Goal: Information Seeking & Learning: Find specific fact

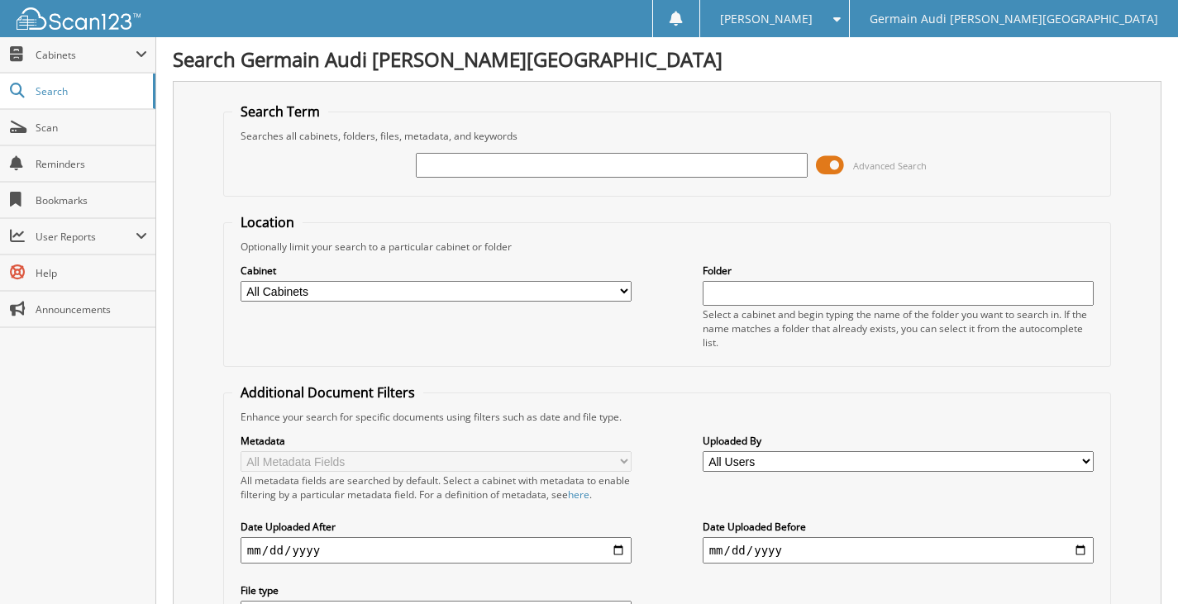
click at [829, 169] on span at bounding box center [830, 165] width 28 height 25
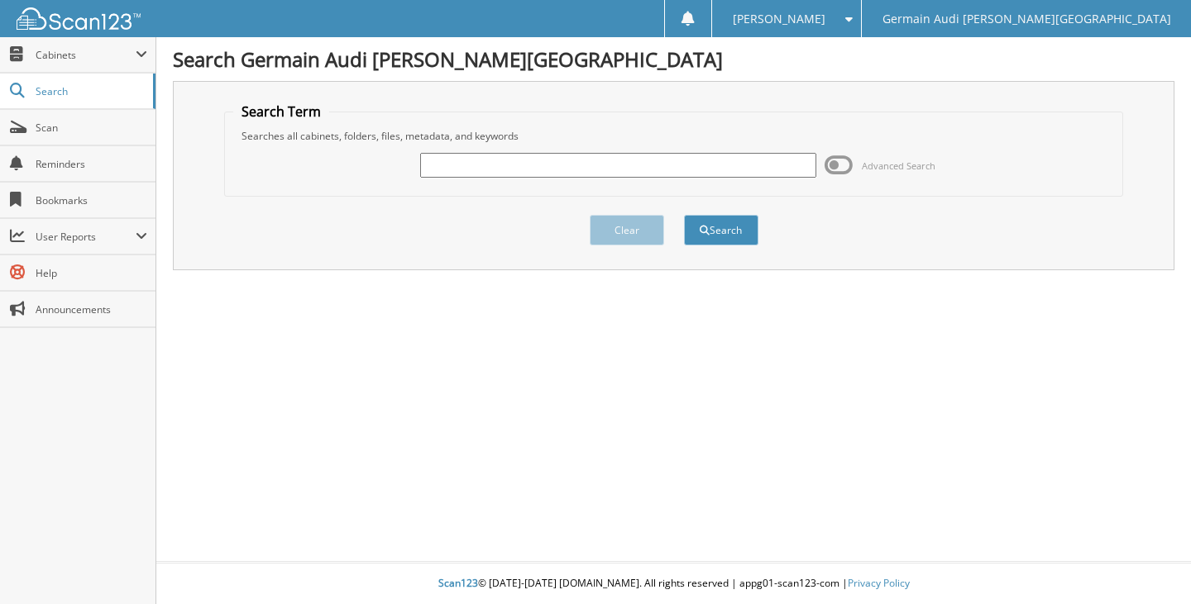
click at [660, 162] on input "text" at bounding box center [618, 165] width 397 height 25
type input "[DATE]"
click at [684, 215] on button "Search" at bounding box center [721, 230] width 74 height 31
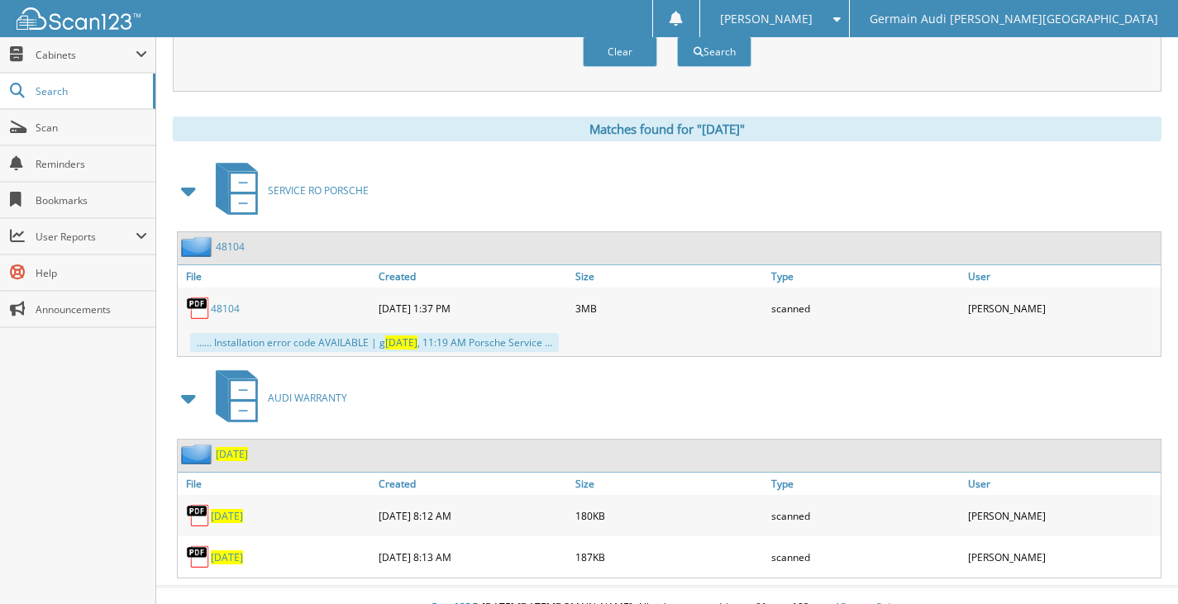
scroll to position [647, 0]
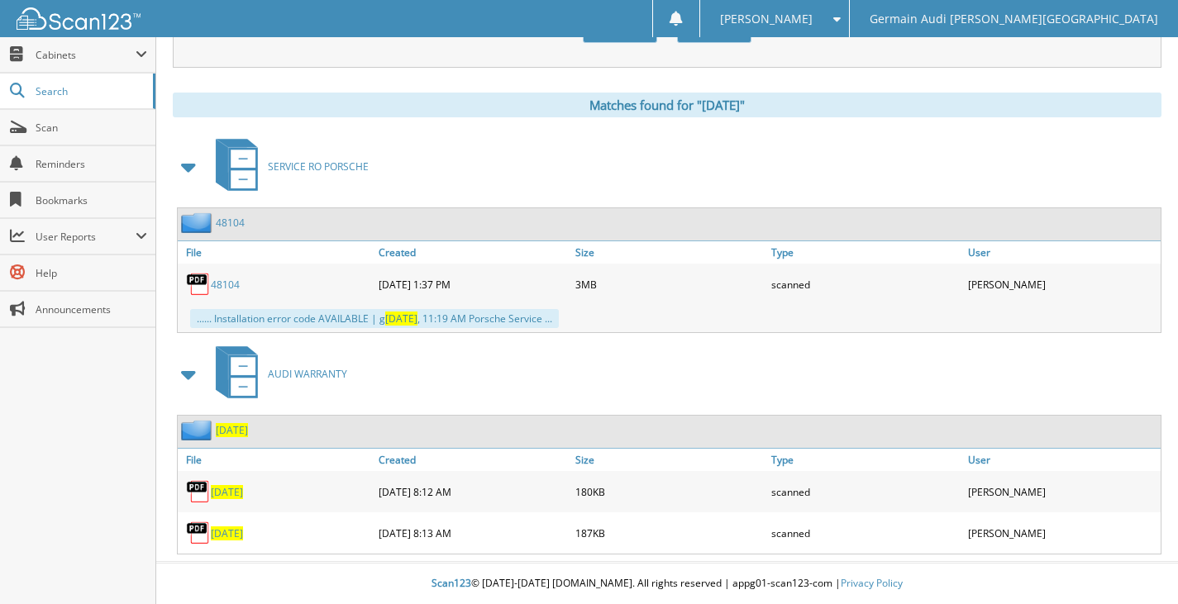
click at [198, 541] on img at bounding box center [198, 533] width 25 height 25
click at [228, 532] on span "[DATE]" at bounding box center [227, 534] width 32 height 14
click at [298, 537] on div "[DATE]" at bounding box center [276, 533] width 197 height 33
click at [219, 537] on span "[DATE]" at bounding box center [227, 534] width 32 height 14
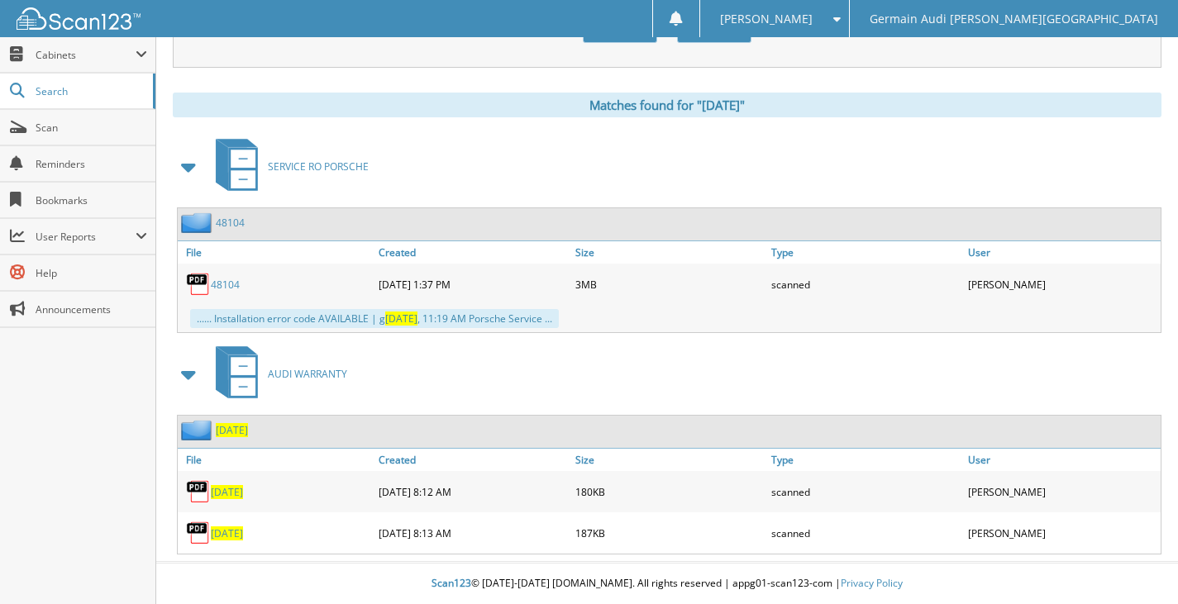
drag, startPoint x: 219, startPoint y: 537, endPoint x: 514, endPoint y: 553, distance: 295.6
click at [514, 553] on div "[DATE] File Created Size Type User [DATE] 180KB [DATE] 187KB" at bounding box center [669, 485] width 985 height 140
click at [382, 541] on div "[DATE] 8:13 AM" at bounding box center [473, 533] width 197 height 33
click at [306, 541] on div "[DATE]" at bounding box center [276, 533] width 197 height 33
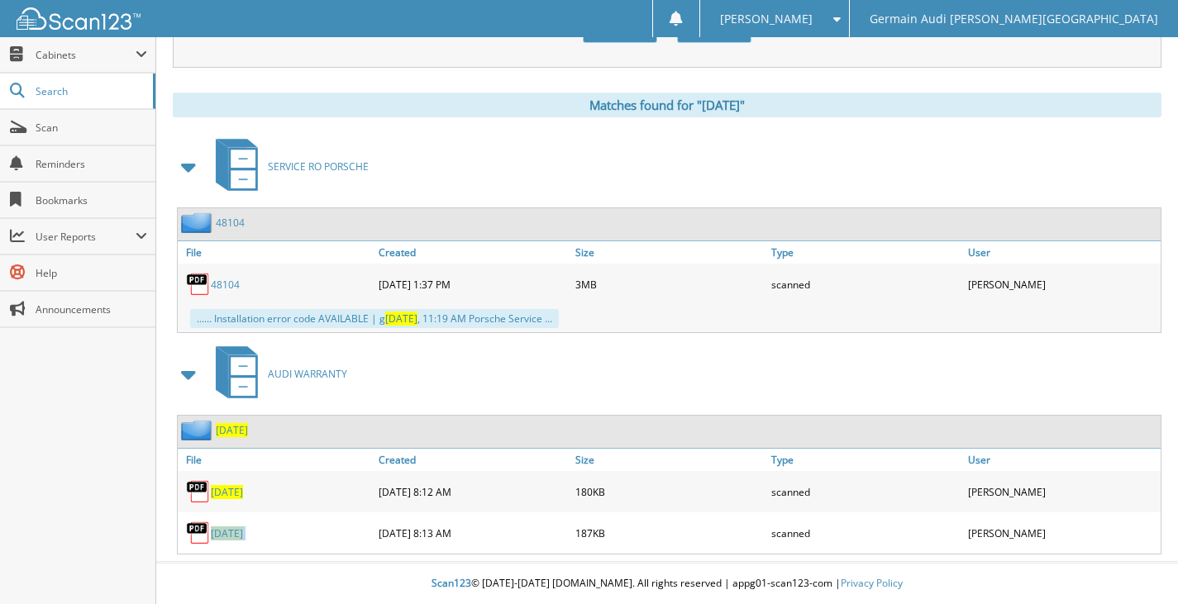
click at [306, 541] on div "[DATE]" at bounding box center [276, 533] width 197 height 33
click at [508, 531] on div "[DATE] 8:13 AM" at bounding box center [473, 533] width 197 height 33
click at [776, 529] on div "scanned" at bounding box center [865, 533] width 197 height 33
click at [199, 456] on link "File" at bounding box center [276, 460] width 197 height 22
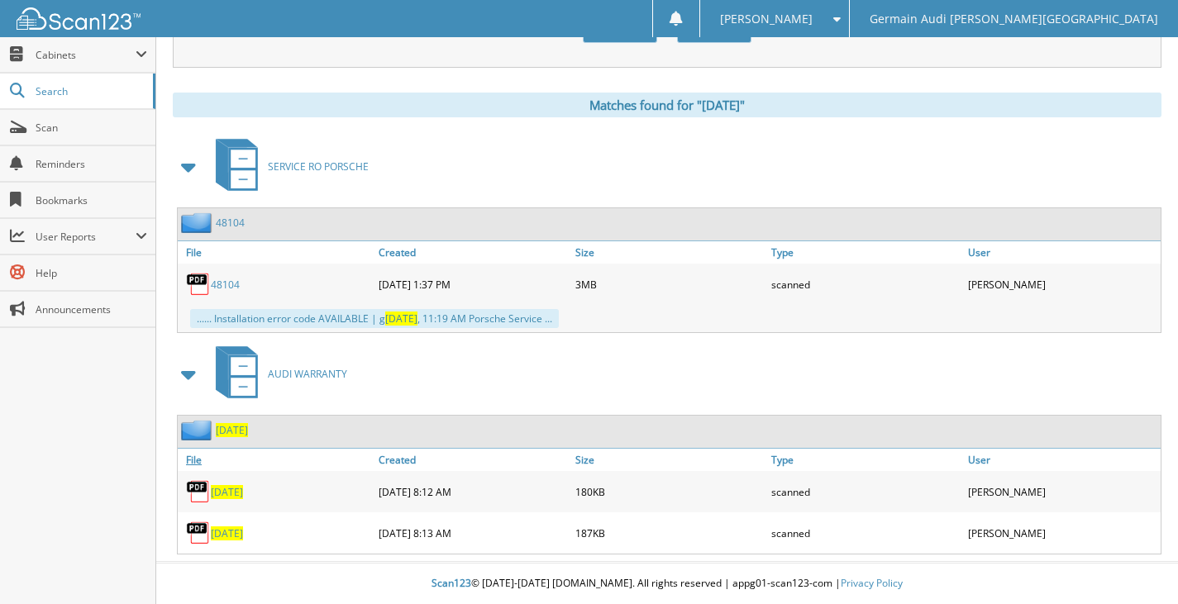
click at [195, 460] on link "File" at bounding box center [276, 460] width 197 height 22
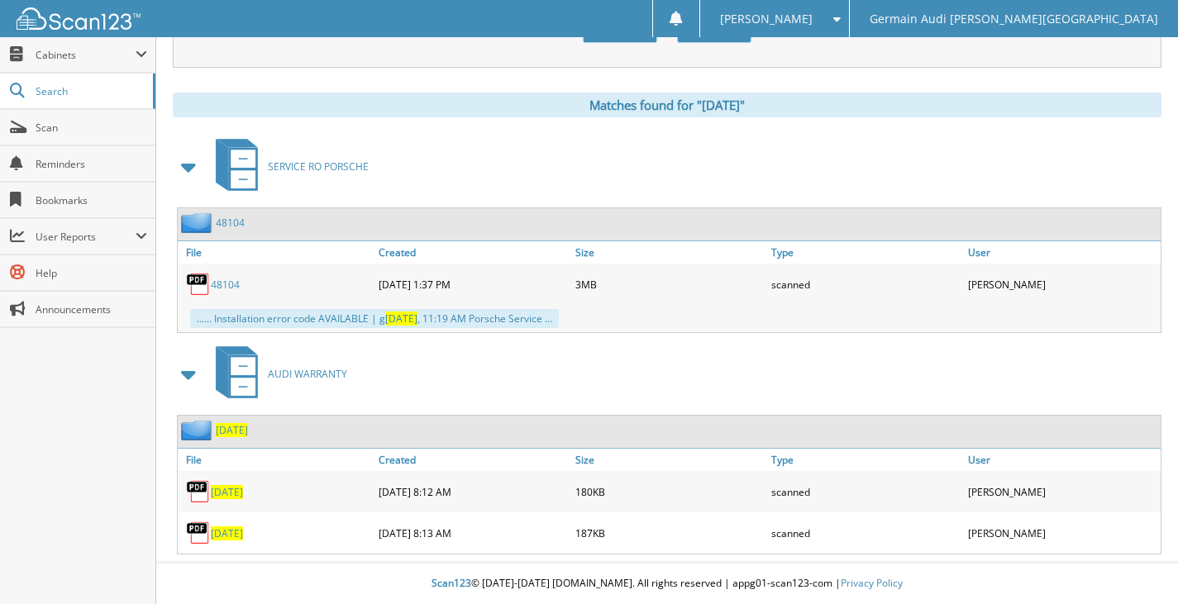
click at [198, 160] on span at bounding box center [189, 167] width 23 height 30
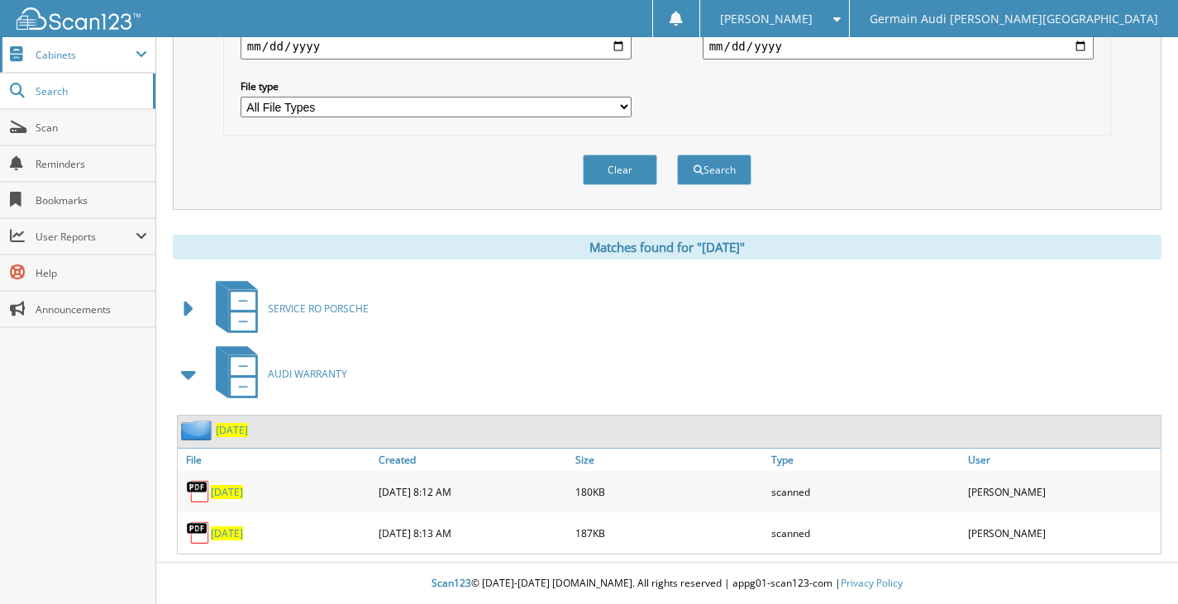
click at [96, 52] on span "Cabinets" at bounding box center [86, 55] width 100 height 14
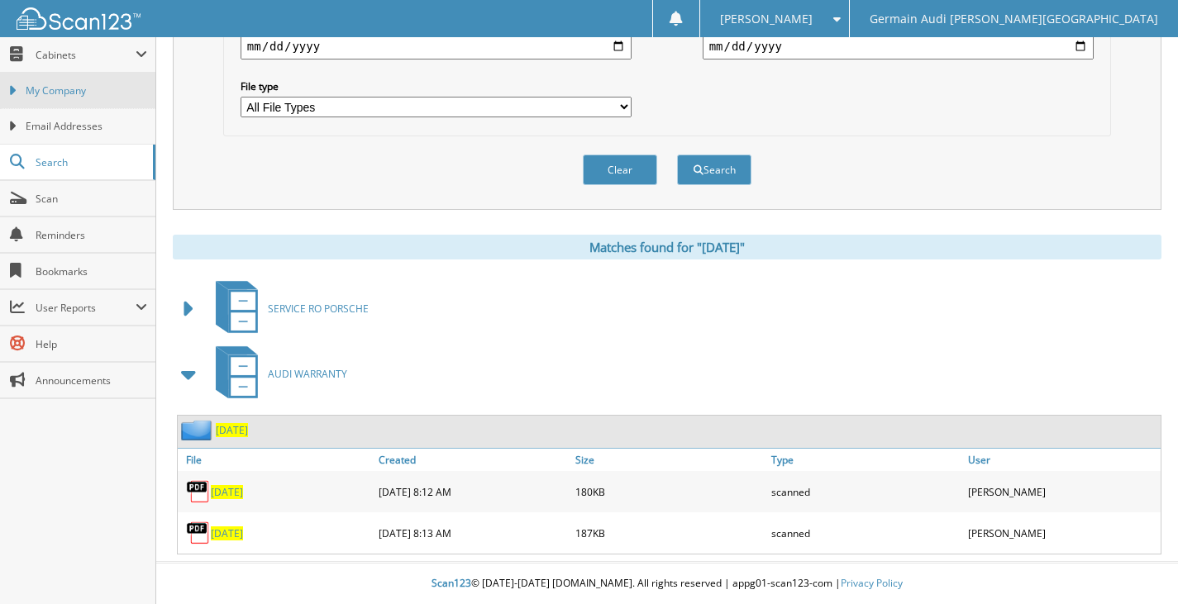
click at [93, 88] on span "My Company" at bounding box center [87, 91] width 122 height 15
